Goal: Information Seeking & Learning: Check status

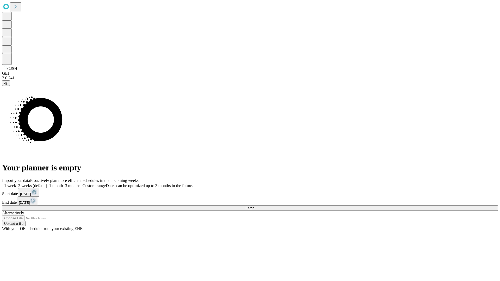
click at [254, 206] on span "Fetch" at bounding box center [250, 208] width 9 height 4
